Goal: Browse casually

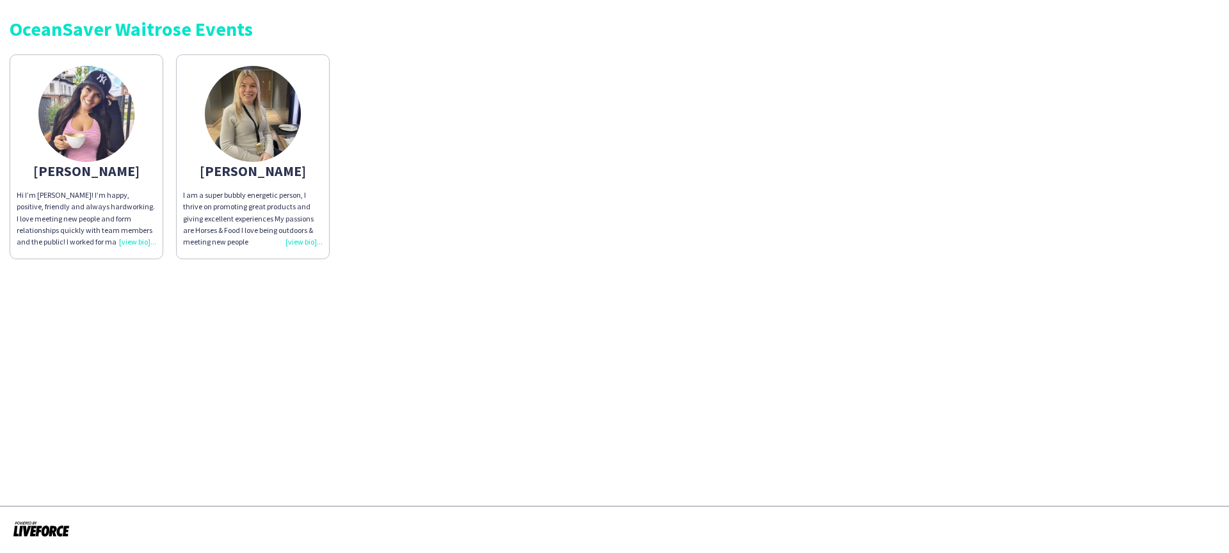
click at [136, 246] on div "Hi I’m [PERSON_NAME]! I’m happy, positive, friendly and always hardworking. I l…" at bounding box center [87, 218] width 140 height 58
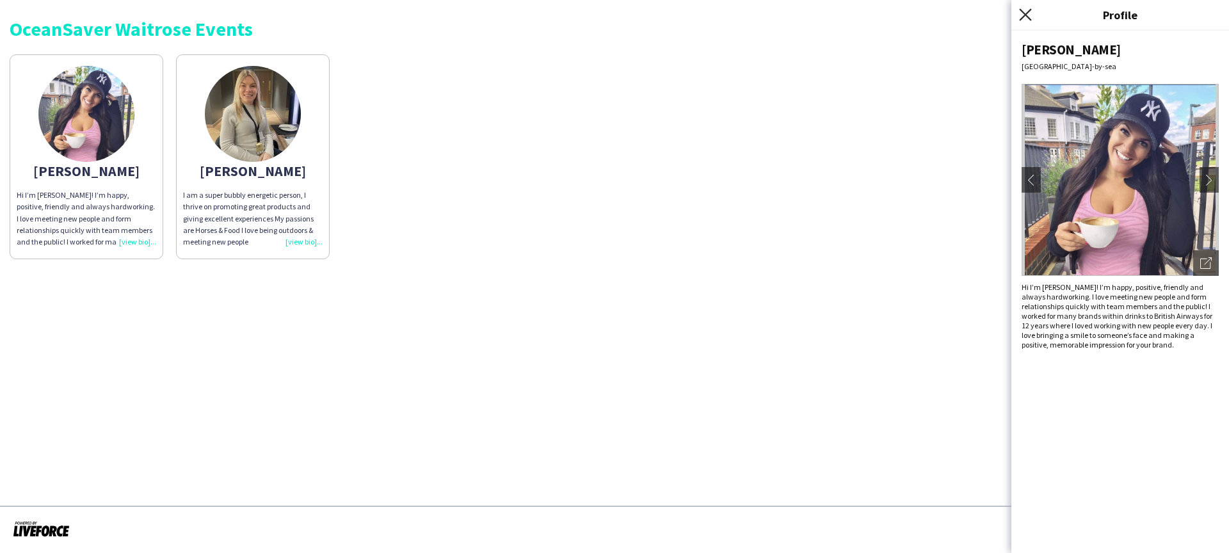
click at [1025, 12] on icon "Close pop-in" at bounding box center [1025, 14] width 12 height 12
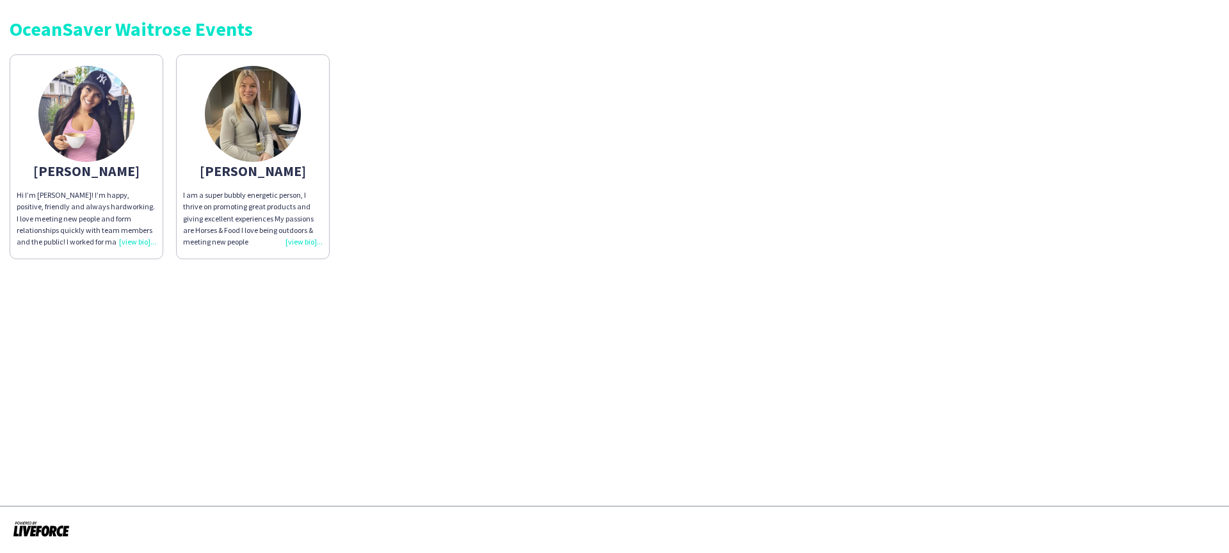
click at [801, 217] on div "[PERSON_NAME] Hi I’m [PERSON_NAME]! I’m happy, positive, friendly and always ha…" at bounding box center [615, 153] width 1210 height 211
